Goal: Task Accomplishment & Management: Manage account settings

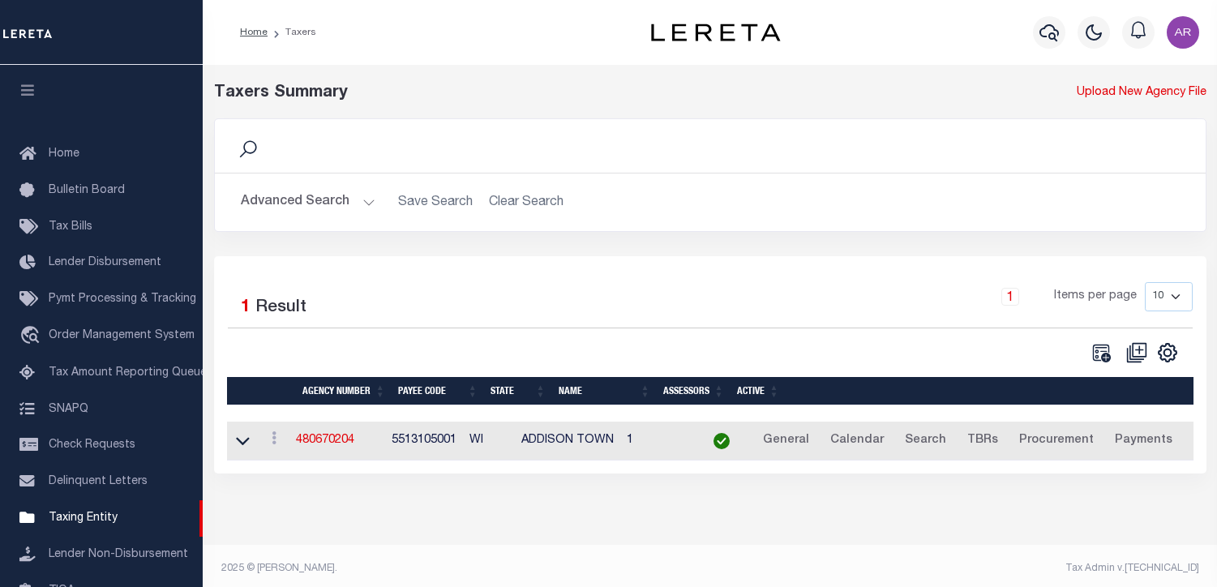
select select
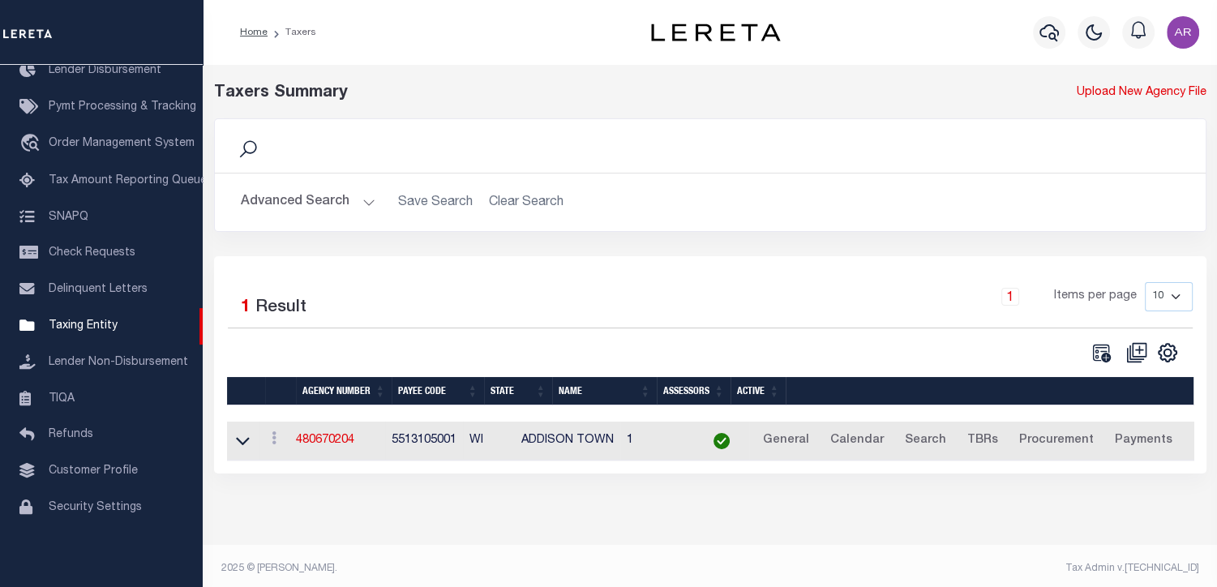
click at [360, 195] on button "Advanced Search" at bounding box center [308, 202] width 135 height 32
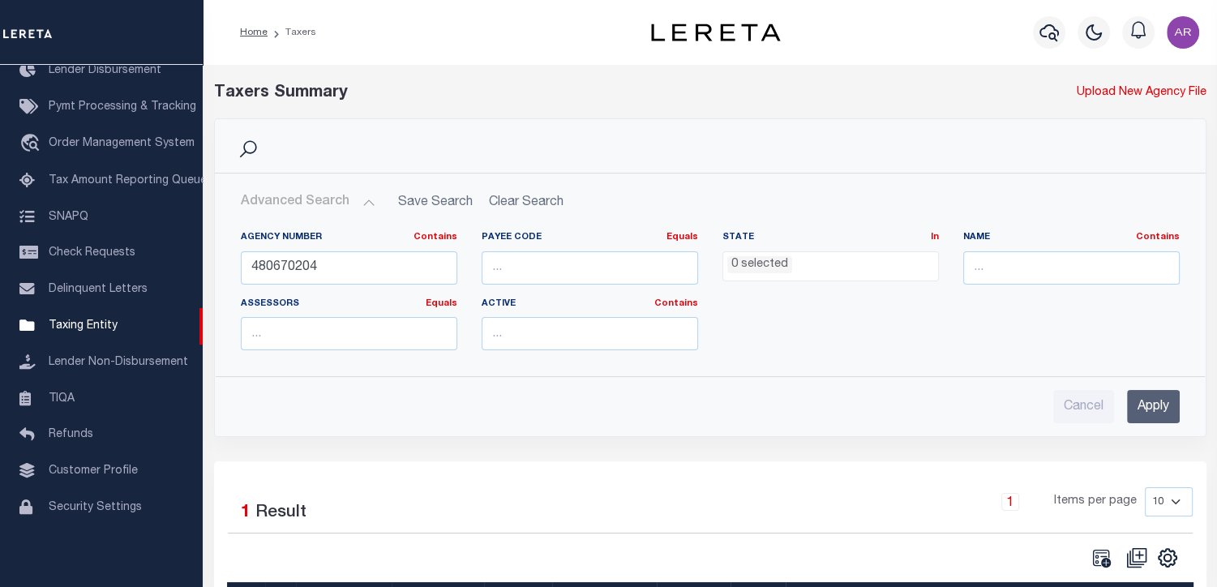
click at [229, 443] on div "Search Advanced Search Save Search Clear Search tblPayees_dynamictable_____Defa…" at bounding box center [710, 289] width 1017 height 343
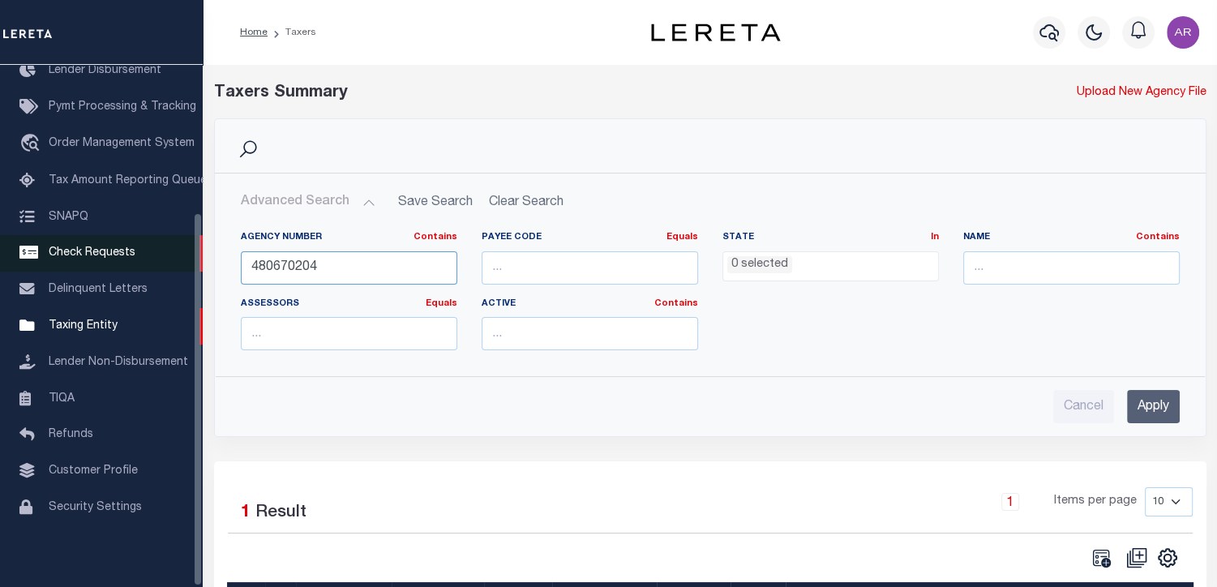
drag, startPoint x: 334, startPoint y: 268, endPoint x: 190, endPoint y: 263, distance: 143.6
click at [190, 263] on div "Home Taxers Profile" at bounding box center [608, 364] width 1217 height 728
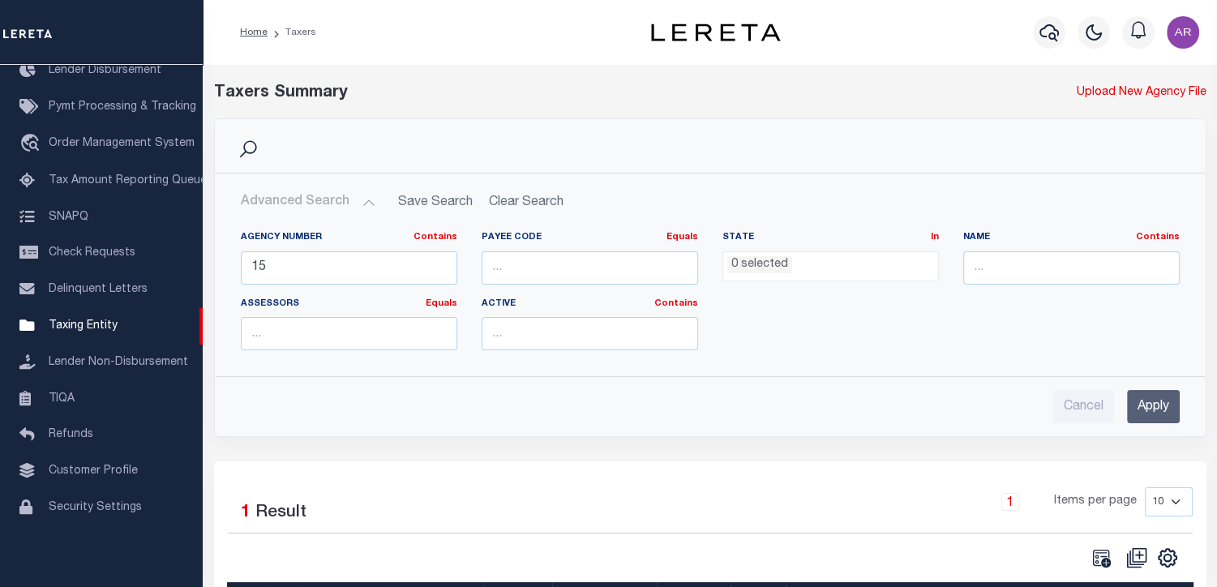
click at [871, 154] on div "Search" at bounding box center [710, 146] width 965 height 28
drag, startPoint x: 366, startPoint y: 272, endPoint x: 203, endPoint y: 260, distance: 163.4
click at [203, 260] on div "Search Advanced Search Save Search Clear Search tblPayees_dynamictable_____Defa…" at bounding box center [710, 289] width 1017 height 343
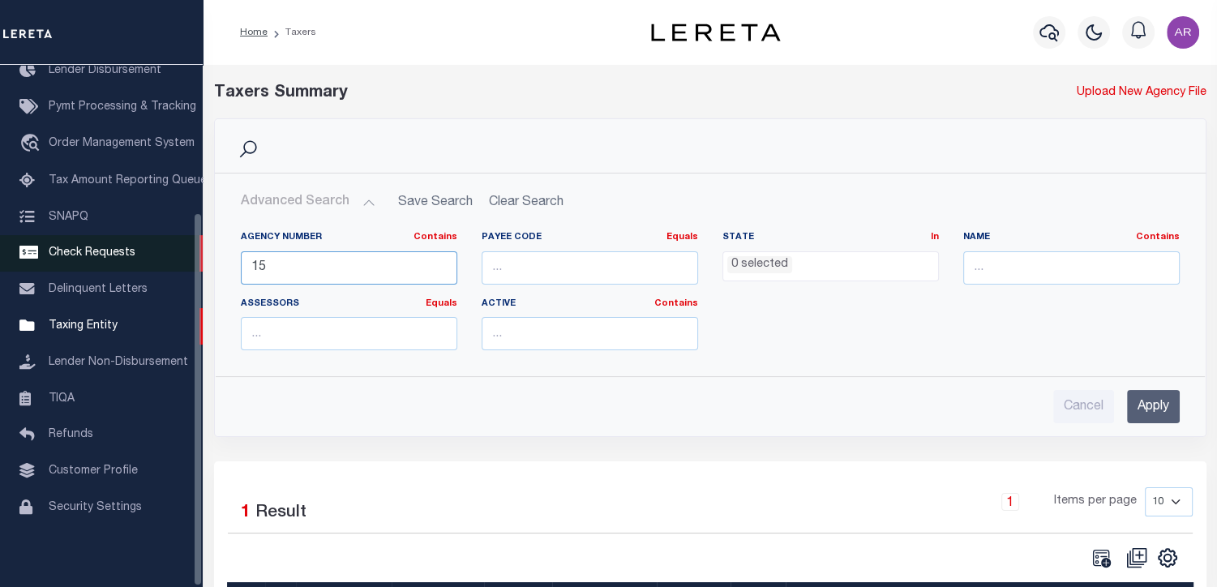
paste input "0800090"
click at [1157, 407] on input "Apply" at bounding box center [1153, 406] width 53 height 33
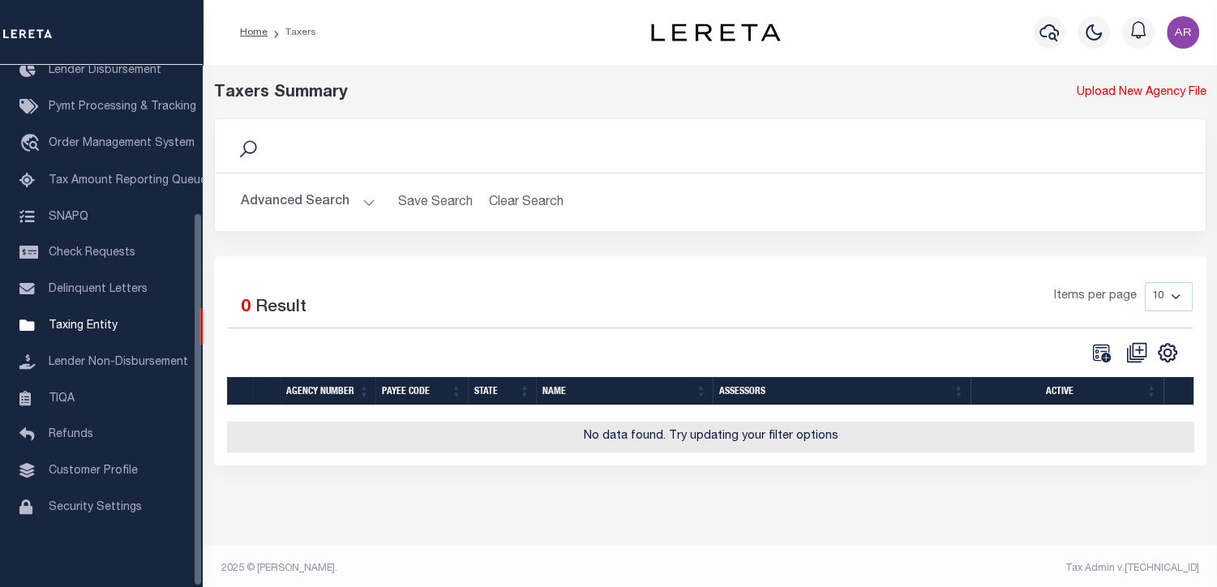
click at [222, 513] on div "Taxers Summary Upload New Agency File Search Advanced Search Save Search Clear …" at bounding box center [710, 289] width 1014 height 449
click at [366, 195] on button "Advanced Search" at bounding box center [308, 202] width 135 height 32
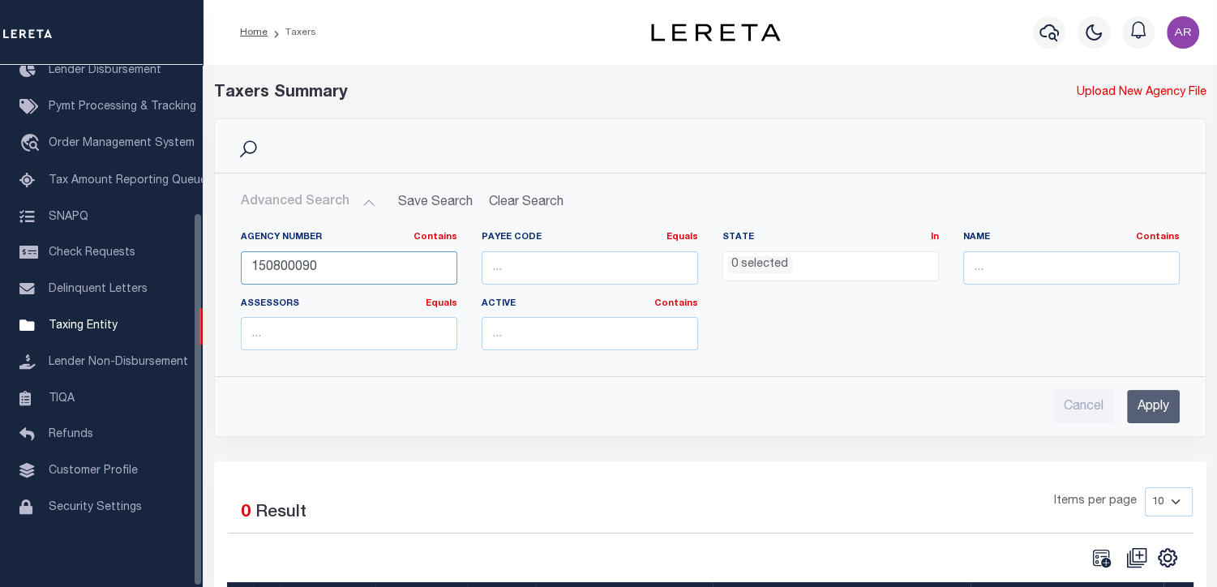
drag, startPoint x: 345, startPoint y: 266, endPoint x: 224, endPoint y: 261, distance: 121.7
click at [224, 261] on div "Agency Number Contains Contains Is 150800090 Payee Code Equals Equals Is Not Eq…" at bounding box center [710, 290] width 989 height 145
paste input "0"
type input "150800000"
click at [1157, 403] on input "Apply" at bounding box center [1153, 406] width 53 height 33
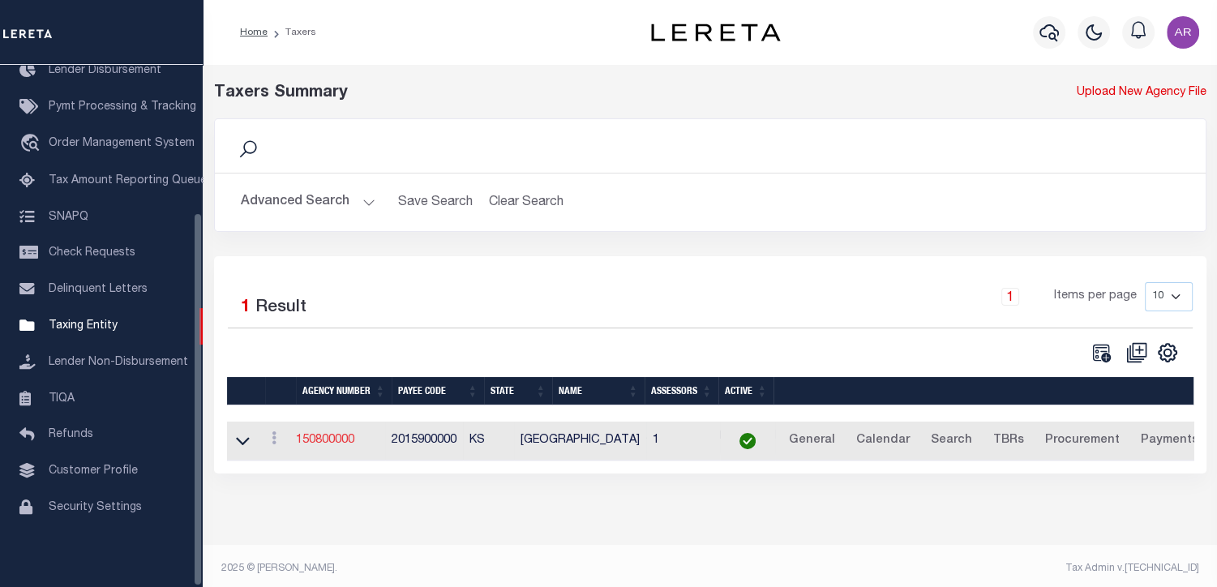
click at [340, 439] on link "150800000" at bounding box center [325, 439] width 58 height 11
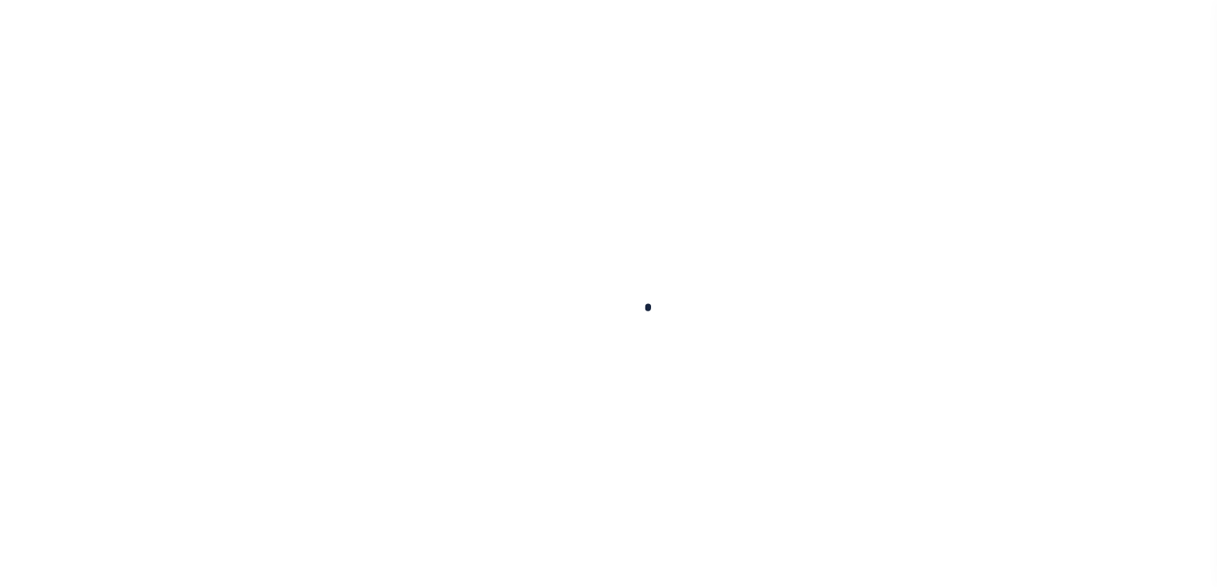
select select
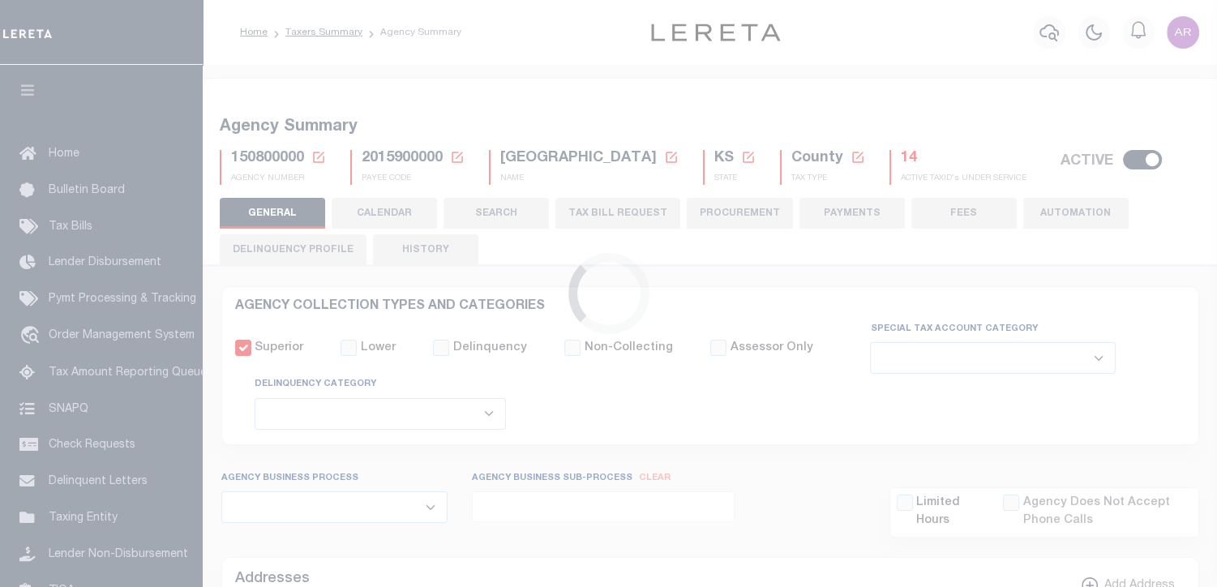
checkbox input "false"
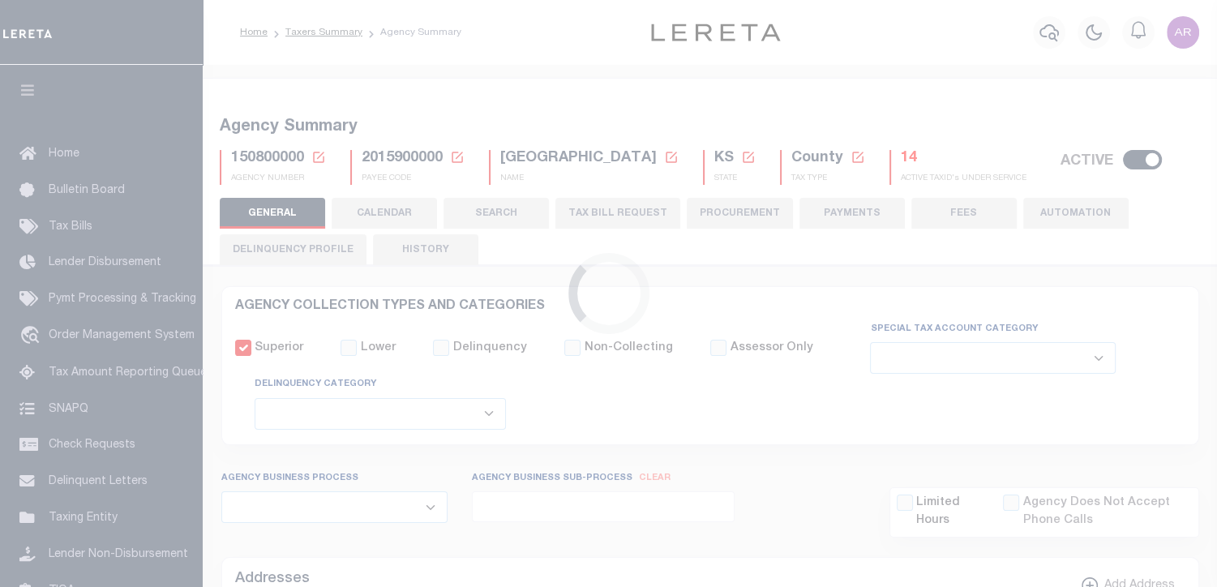
type input "2015900000"
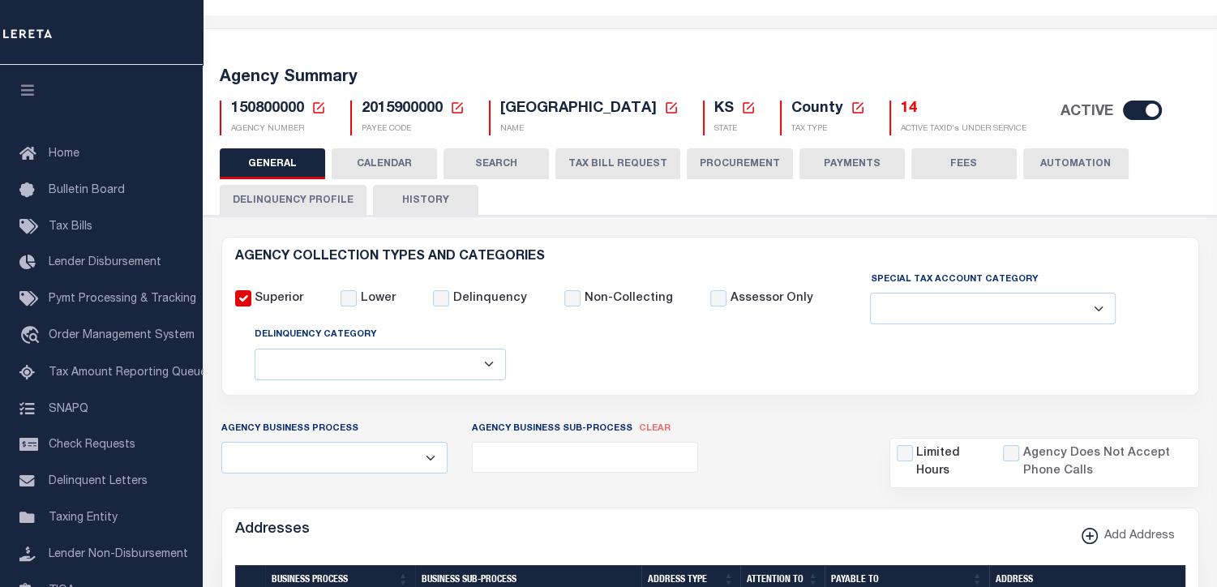
scroll to position [68, 0]
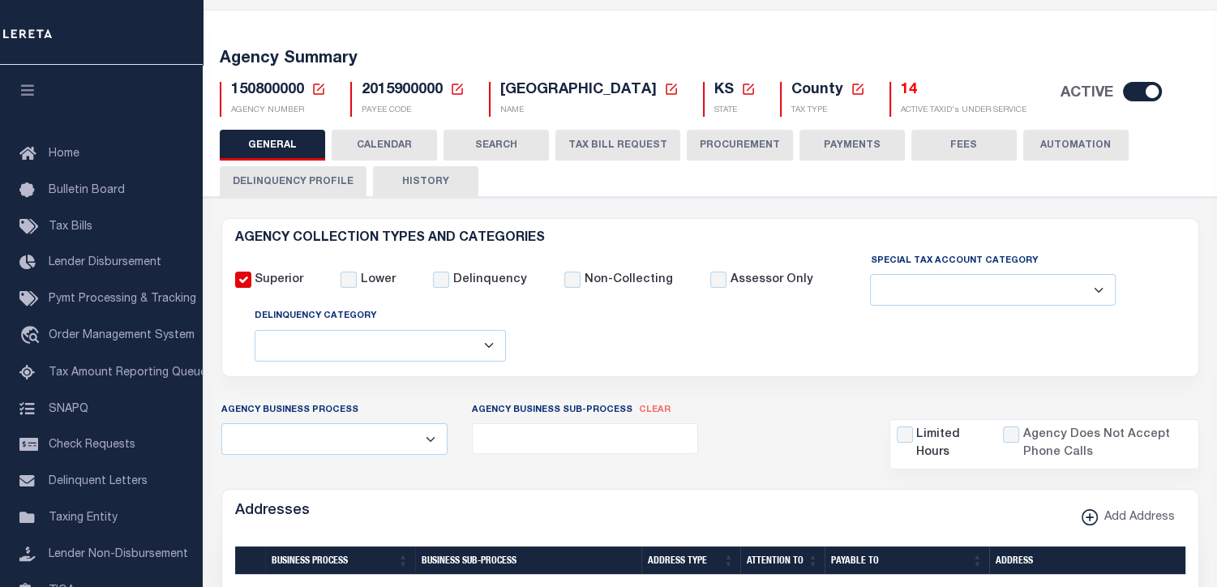
click at [968, 144] on button "FEES" at bounding box center [963, 145] width 105 height 31
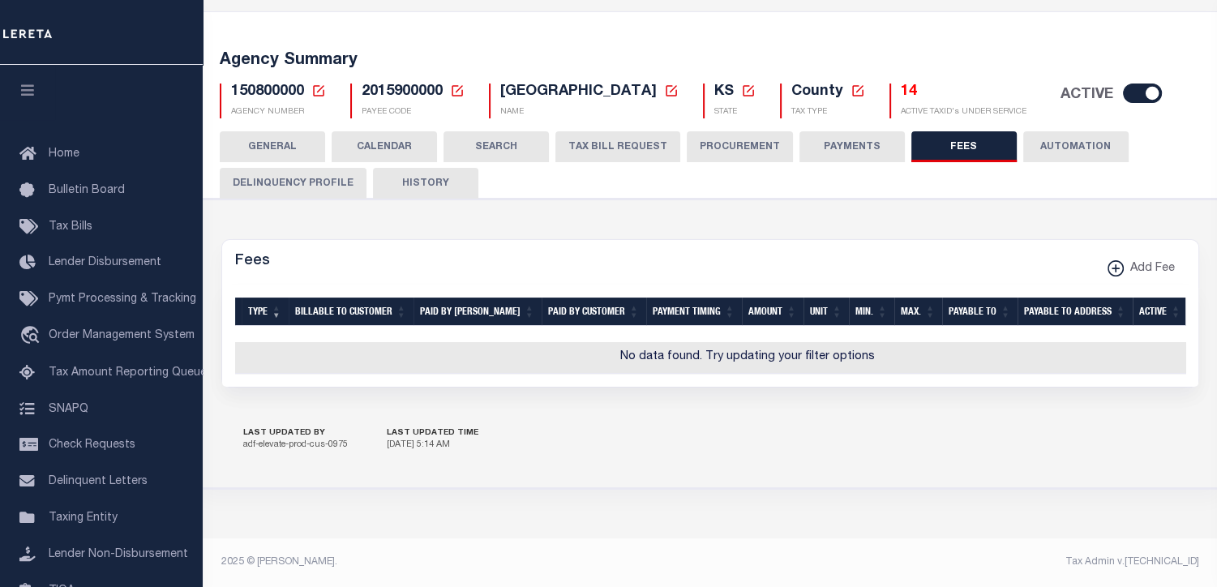
click at [851, 137] on button "PAYMENTS" at bounding box center [851, 146] width 105 height 31
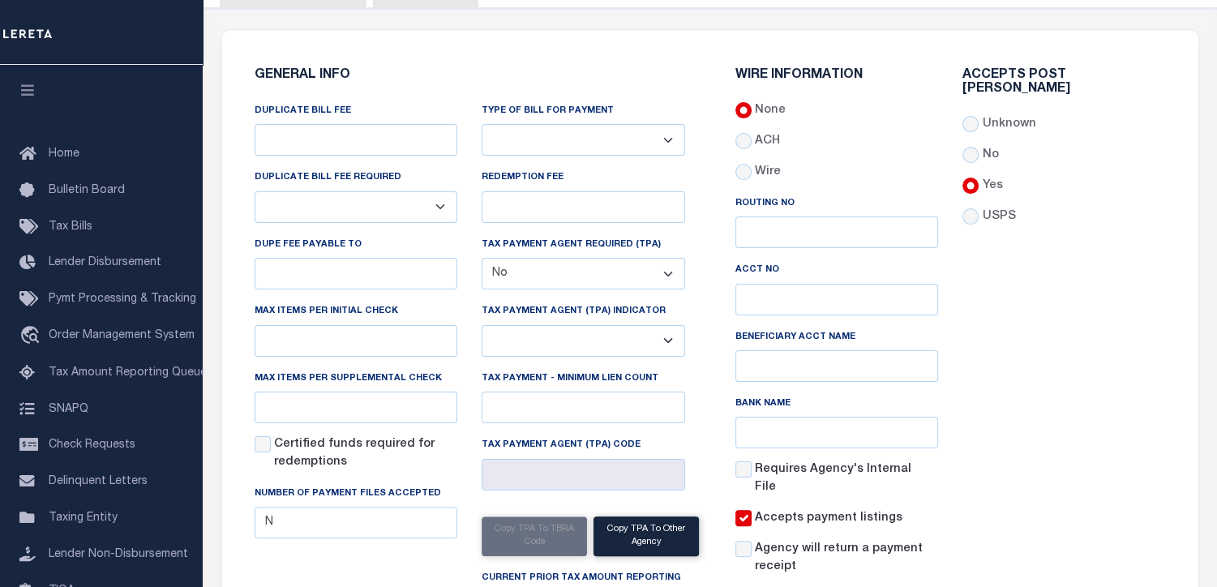
scroll to position [0, 0]
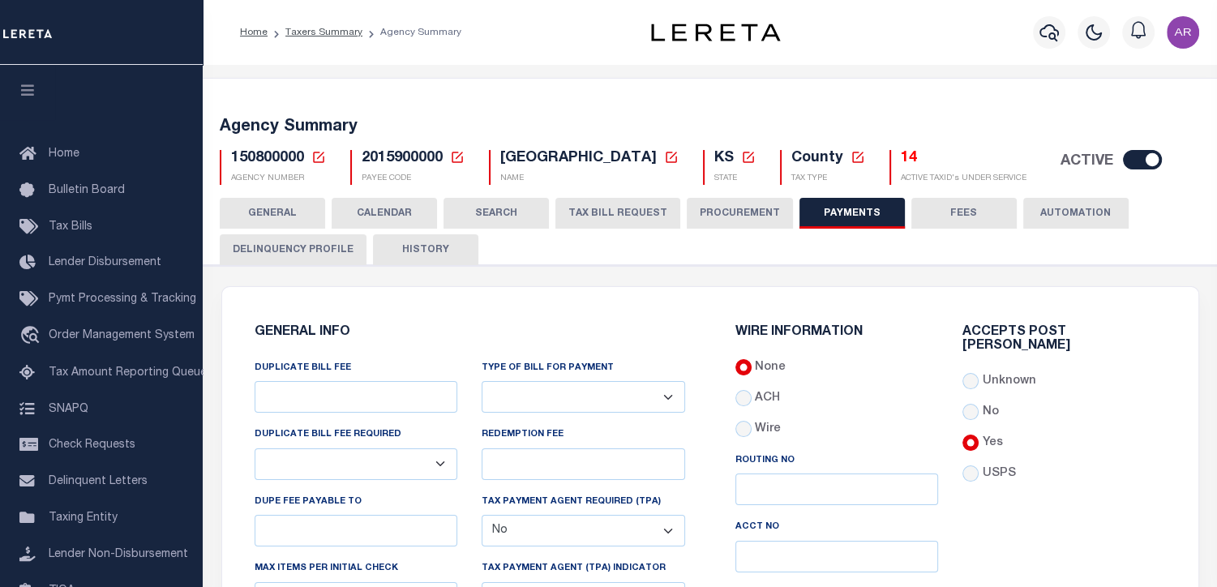
click at [269, 207] on button "GENERAL" at bounding box center [272, 213] width 105 height 31
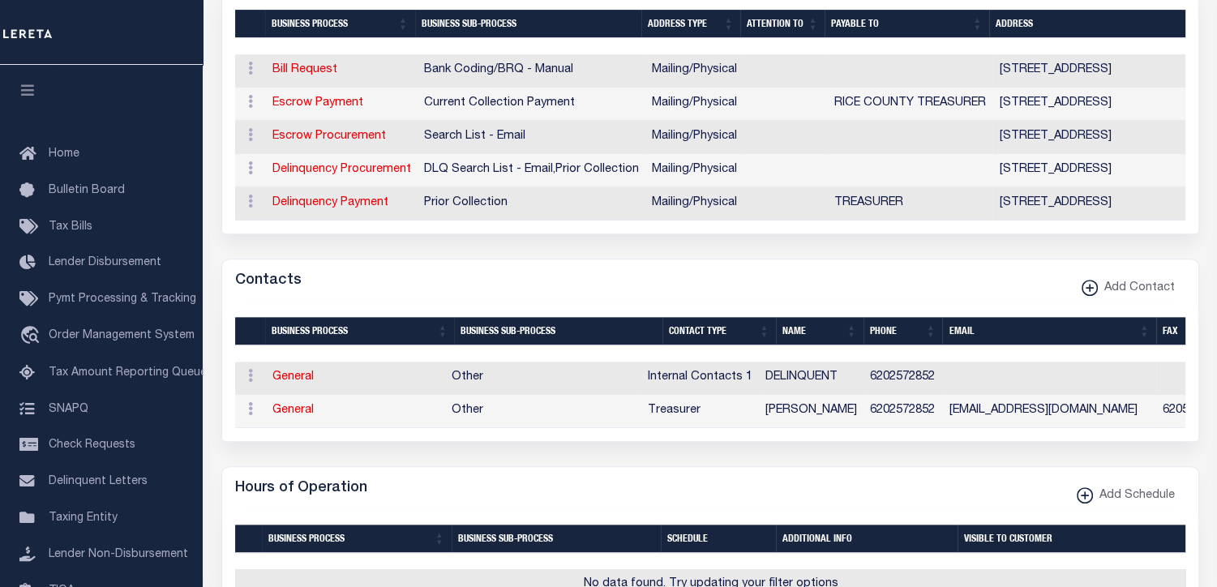
scroll to position [619, 0]
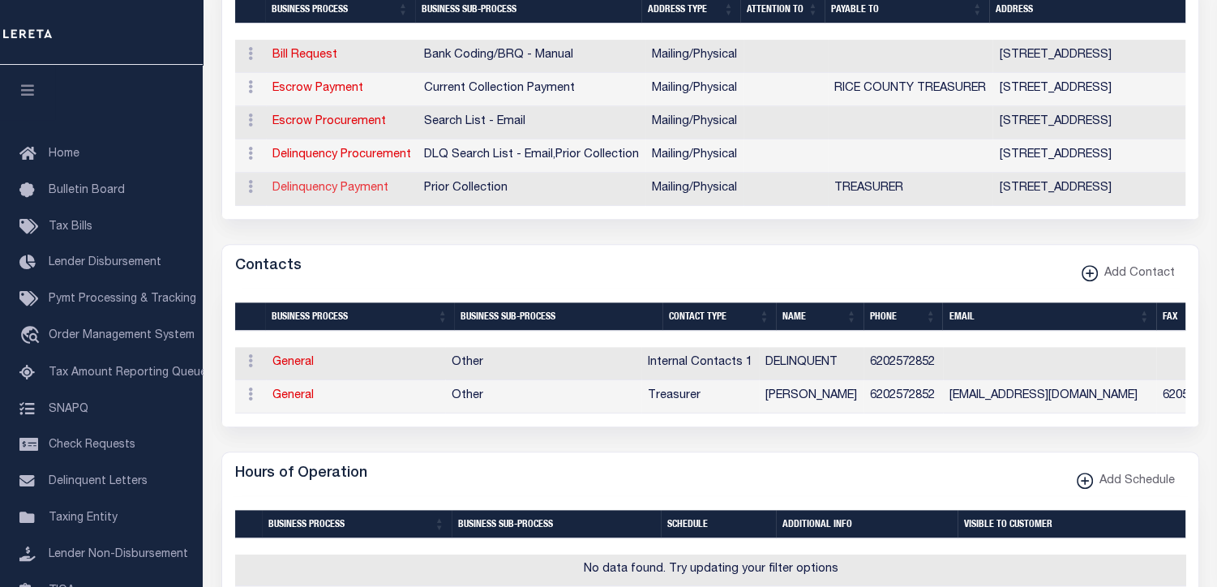
click at [347, 187] on link "Delinquency Payment" at bounding box center [330, 187] width 116 height 11
select select "1"
checkbox input "false"
select select
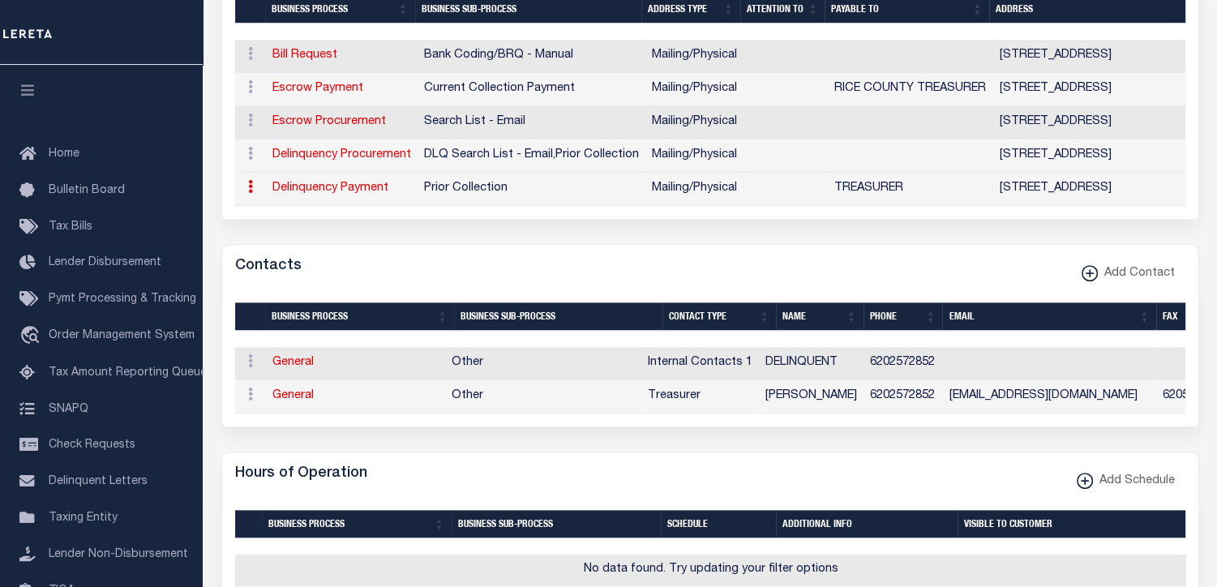
type input "101 W COMMERCIAL"
type input "LYONS"
select select "KS"
type input "67554"
select select "5"
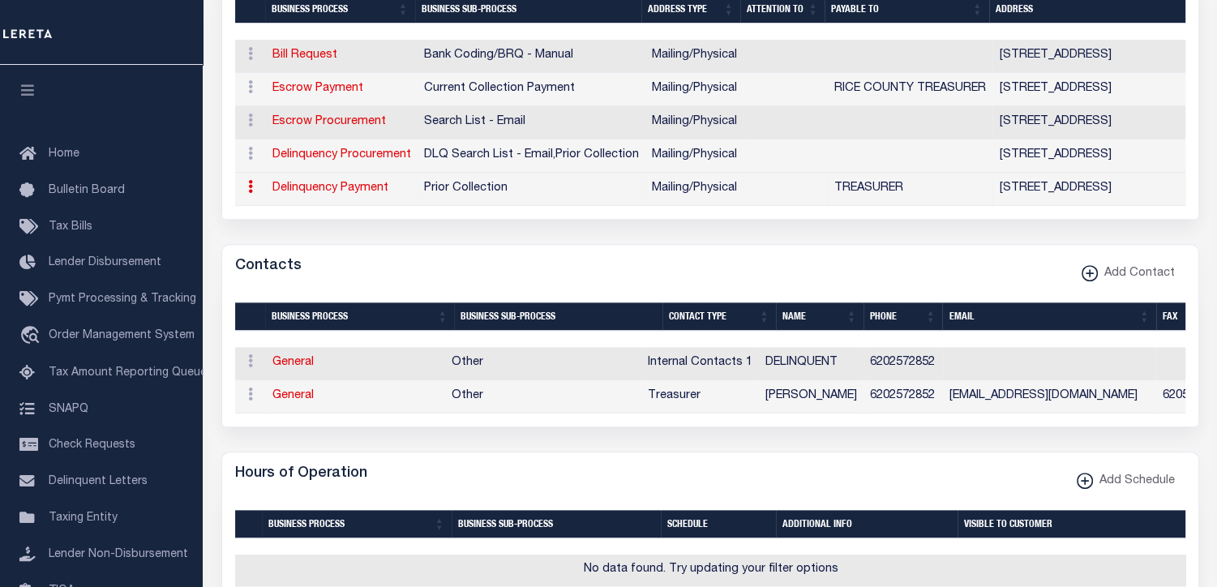
checkbox input "true"
type input "TREASURER"
select select "5"
select select "27"
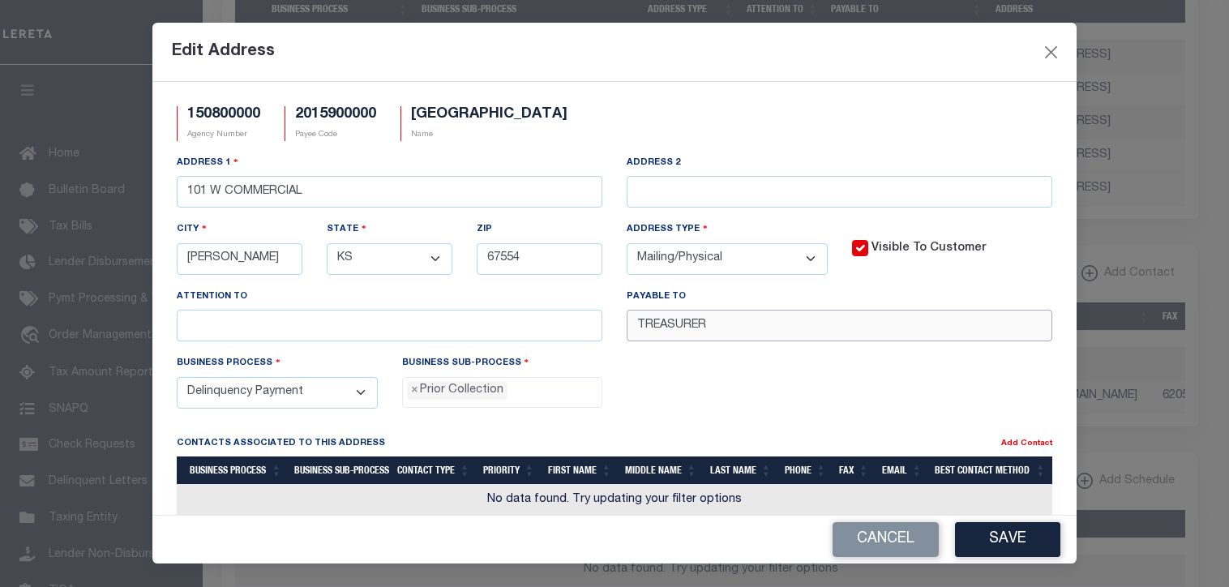
click at [632, 323] on input "TREASURER" at bounding box center [840, 326] width 426 height 32
drag, startPoint x: 704, startPoint y: 326, endPoint x: 807, endPoint y: 327, distance: 103.8
click at [807, 327] on input "RICE COUNTTREASURER" at bounding box center [840, 326] width 426 height 32
type input "RICE COUNTY TREASURER"
click at [1029, 542] on button "Save" at bounding box center [1007, 539] width 105 height 35
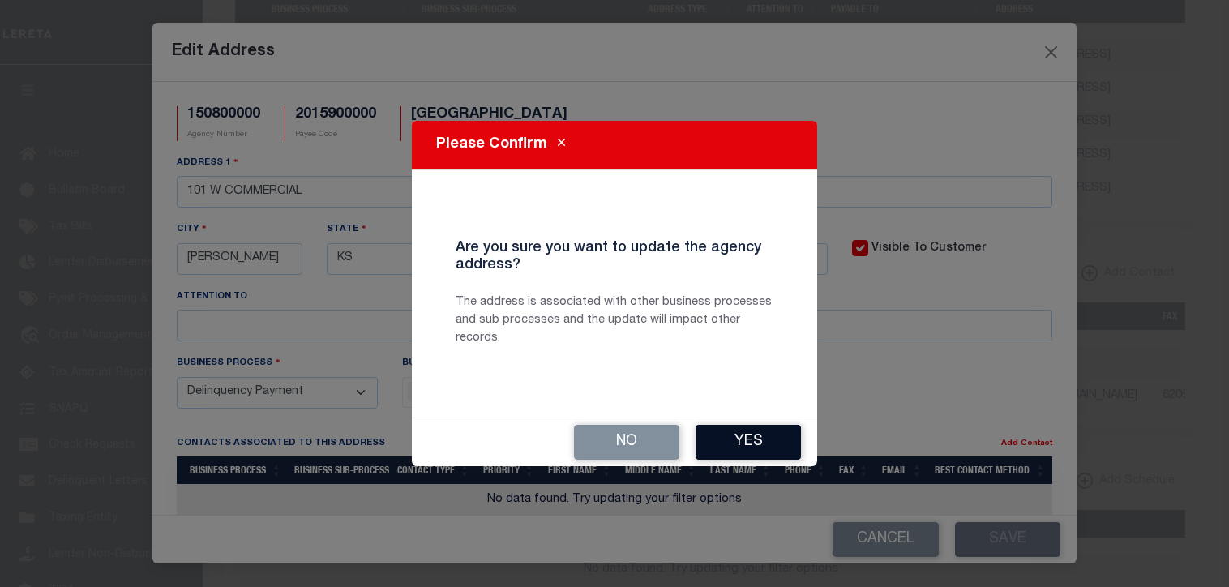
click at [762, 447] on button "Yes" at bounding box center [748, 442] width 105 height 35
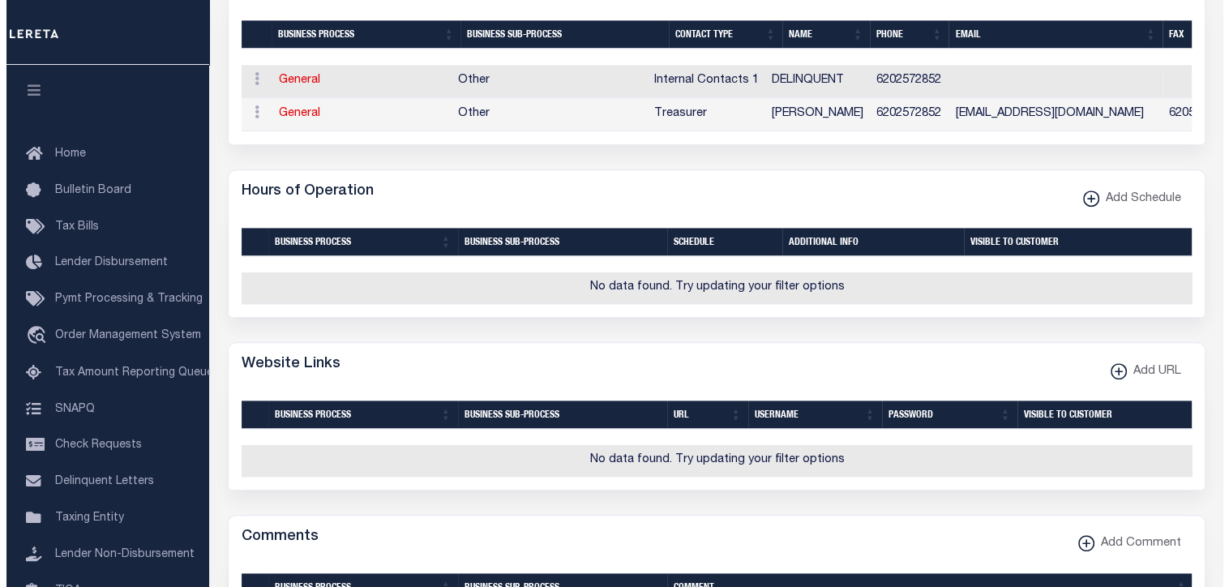
scroll to position [906, 0]
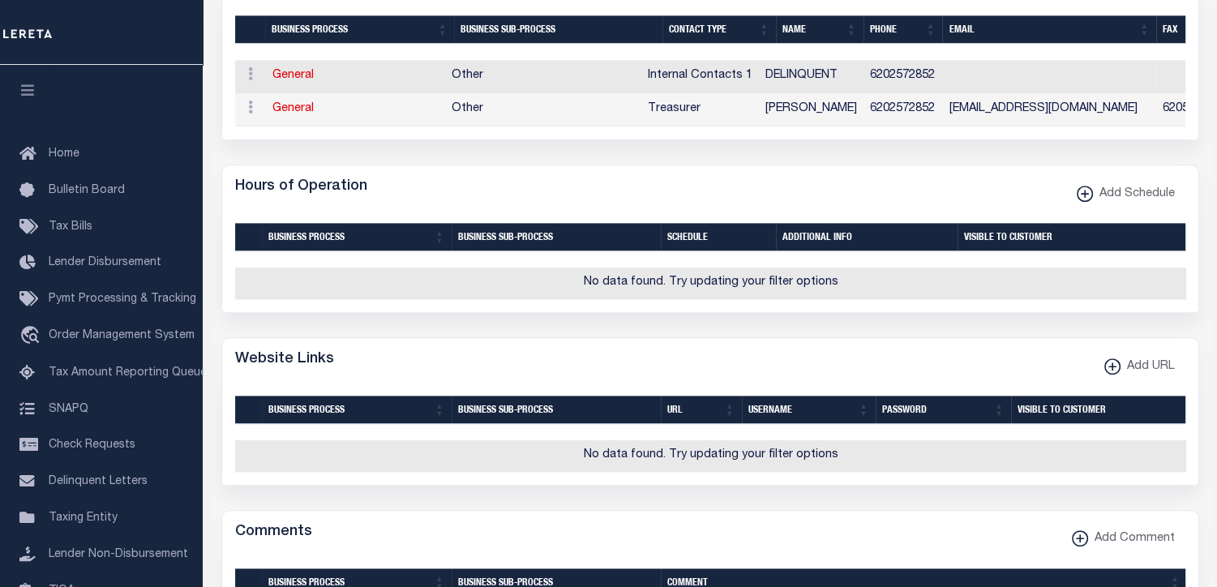
click at [953, 210] on div "Hours of Operation Add Schedule" at bounding box center [710, 187] width 976 height 45
click at [1112, 375] on xmlns\ "button" at bounding box center [1112, 366] width 16 height 16
select select
checkbox input "true"
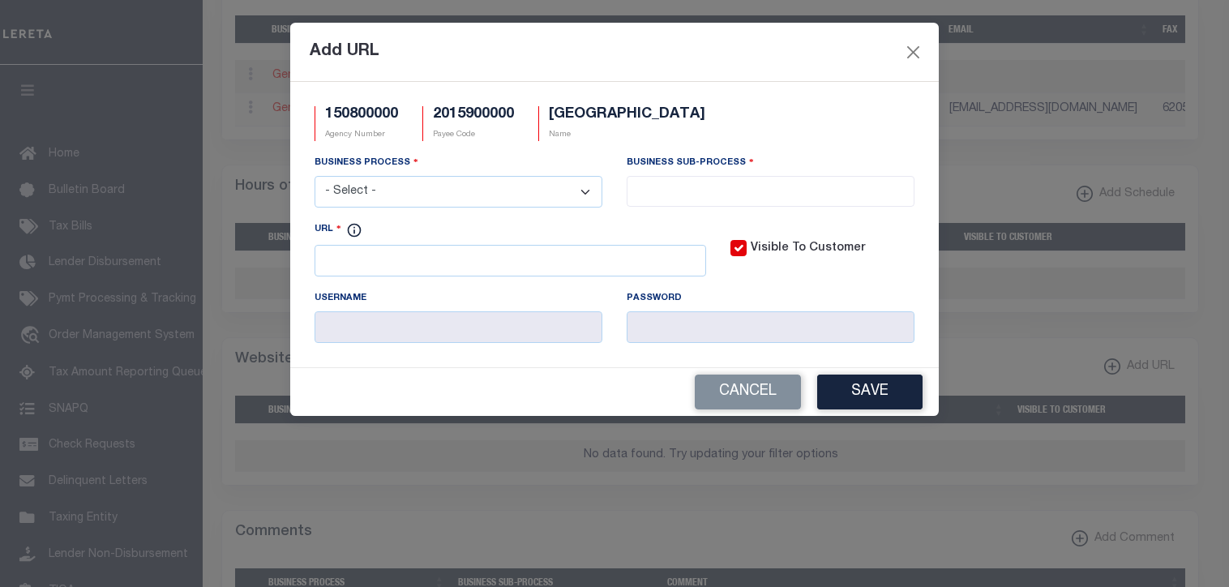
click at [586, 194] on select "- Select - All Automation Bill Request Delinquency Payment Delinquency Procurem…" at bounding box center [459, 192] width 288 height 32
select select "6"
click at [315, 178] on select "- Select - All Automation Bill Request Delinquency Payment Delinquency Procurem…" at bounding box center [459, 192] width 288 height 32
click at [658, 190] on input "search" at bounding box center [770, 190] width 278 height 18
select select "32"
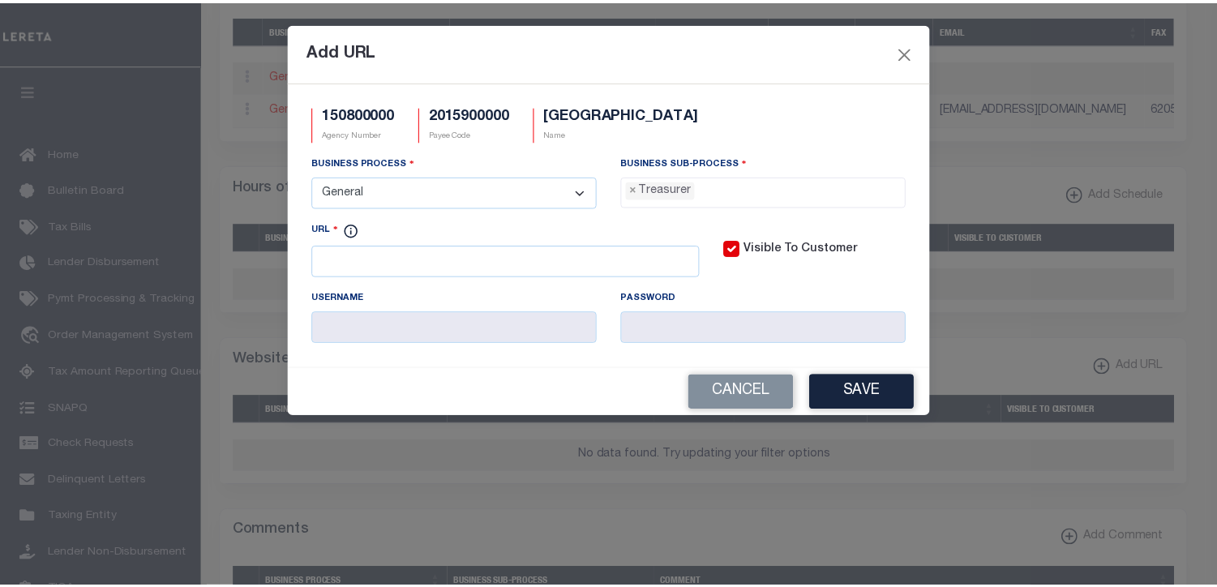
scroll to position [60, 0]
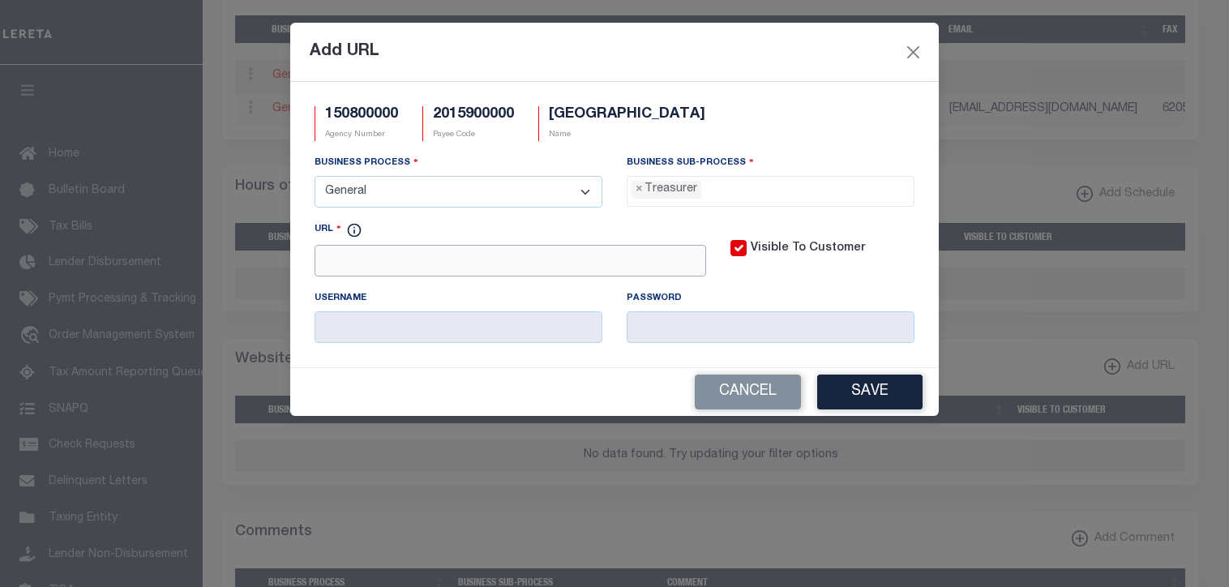
click at [466, 263] on input "URL" at bounding box center [511, 261] width 392 height 32
paste input "http://ks486.cichosting.com/tax/Search/search_tax.aspx"
type input "http://ks486.cichosting.com/tax/Search/search_tax.aspx"
click at [869, 385] on button "Save" at bounding box center [869, 392] width 105 height 35
